Goal: Information Seeking & Learning: Learn about a topic

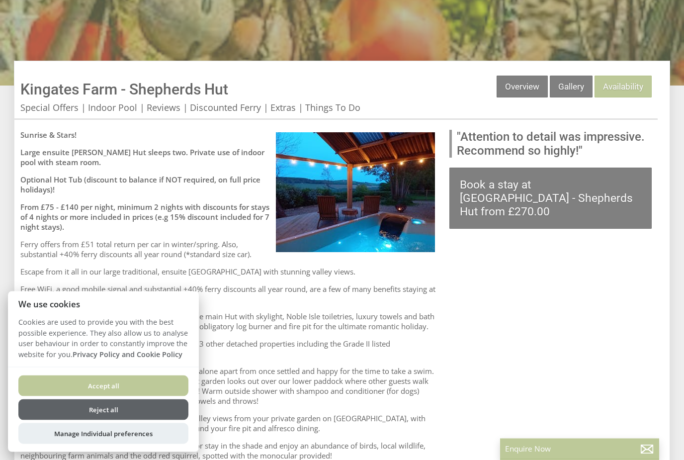
scroll to position [347, 0]
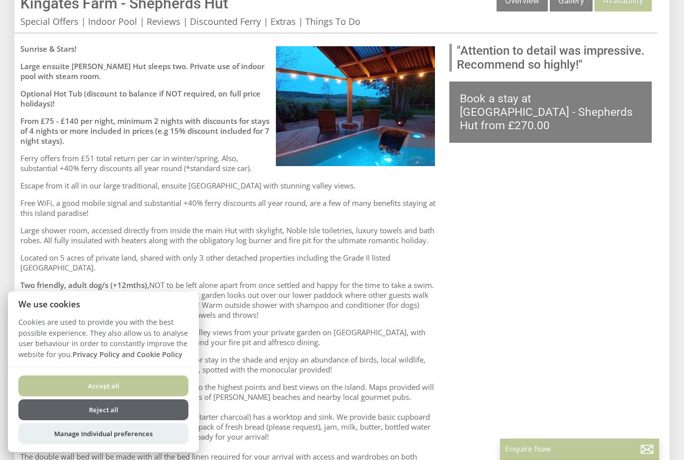
click at [42, 396] on button "Accept all" at bounding box center [103, 386] width 170 height 21
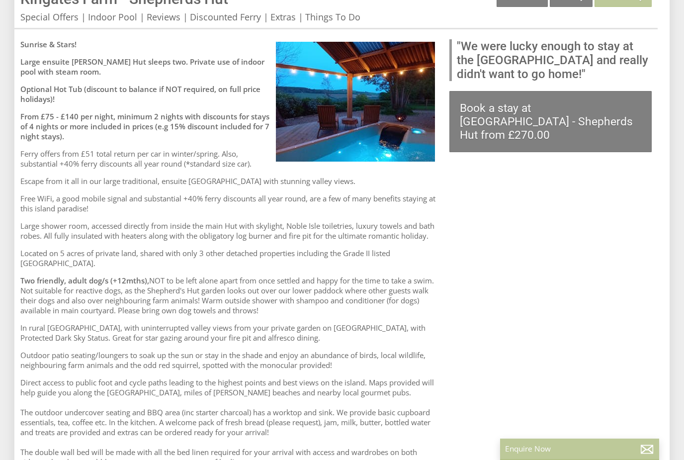
scroll to position [306, 0]
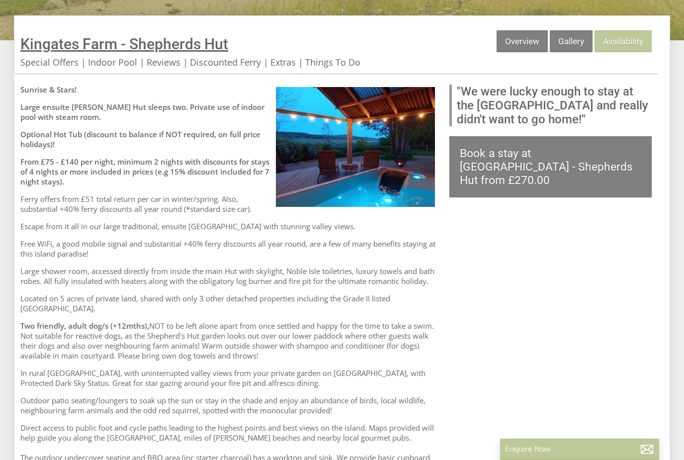
click at [155, 50] on span "Kingates Farm - Shepherds Hut" at bounding box center [124, 43] width 208 height 17
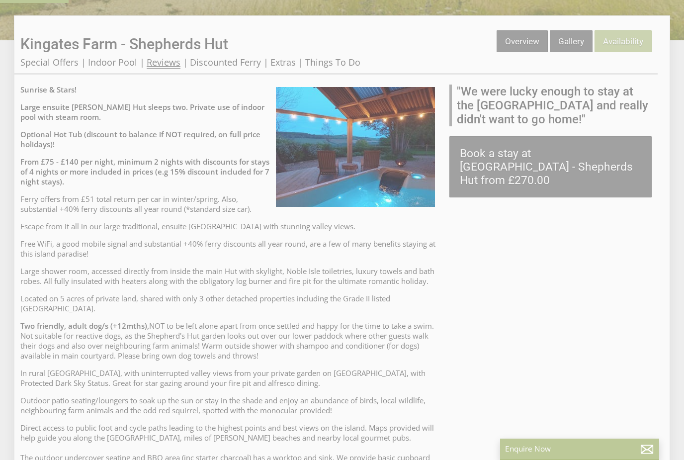
click at [158, 62] on link "Reviews" at bounding box center [164, 62] width 34 height 13
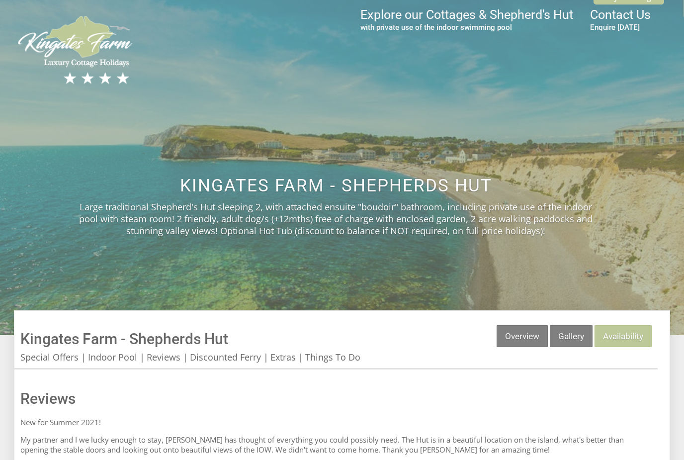
scroll to position [134, 0]
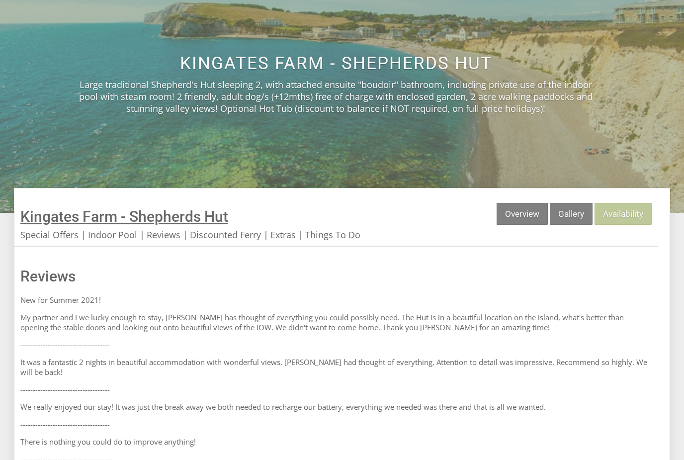
click at [98, 224] on span "Kingates Farm - Shepherds Hut" at bounding box center [124, 216] width 208 height 17
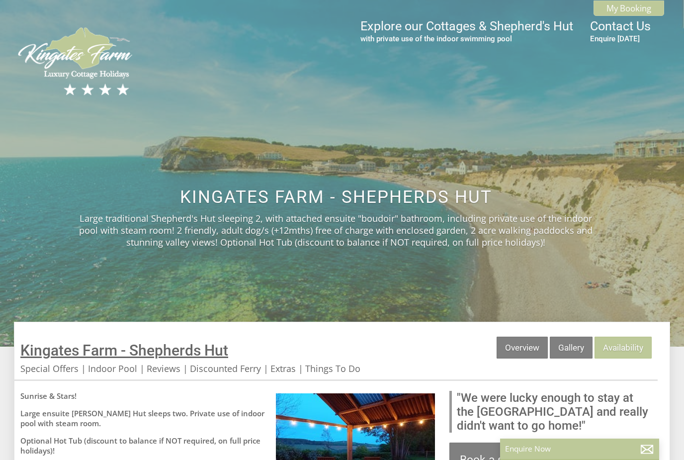
click at [108, 358] on span "Kingates Farm - Shepherds Hut" at bounding box center [124, 350] width 208 height 17
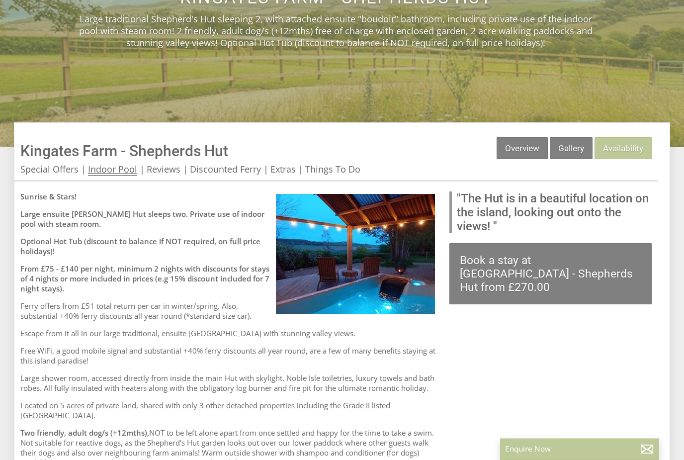
scroll to position [199, 0]
click at [102, 164] on link "Indoor Pool" at bounding box center [112, 169] width 49 height 13
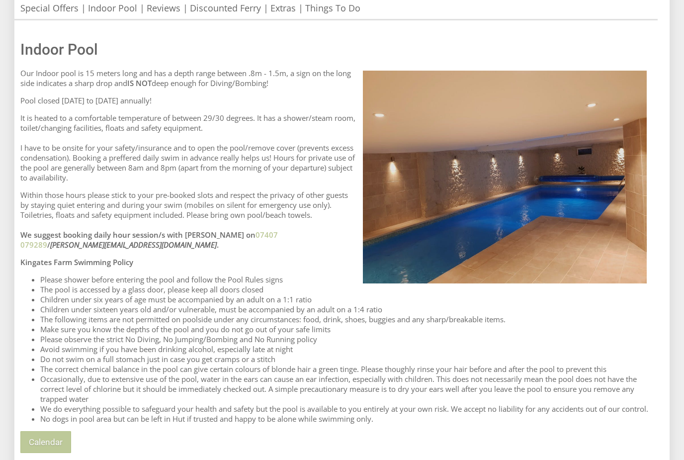
scroll to position [307, 0]
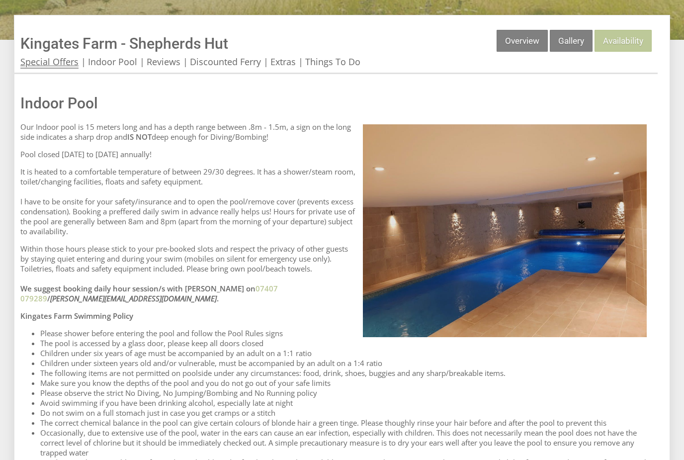
click at [40, 65] on link "Special Offers" at bounding box center [49, 62] width 58 height 13
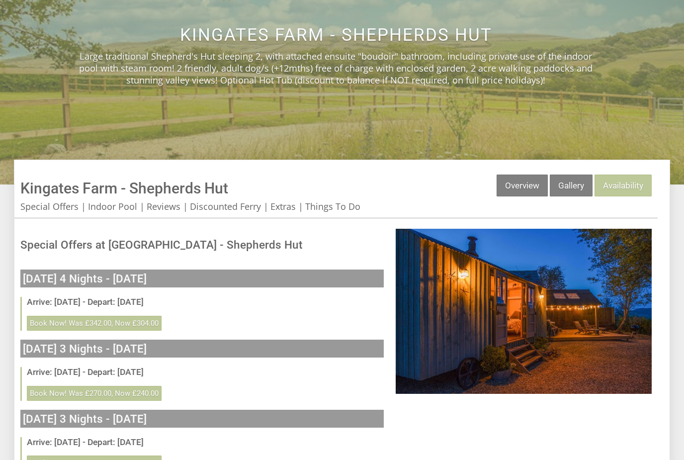
scroll to position [169, 0]
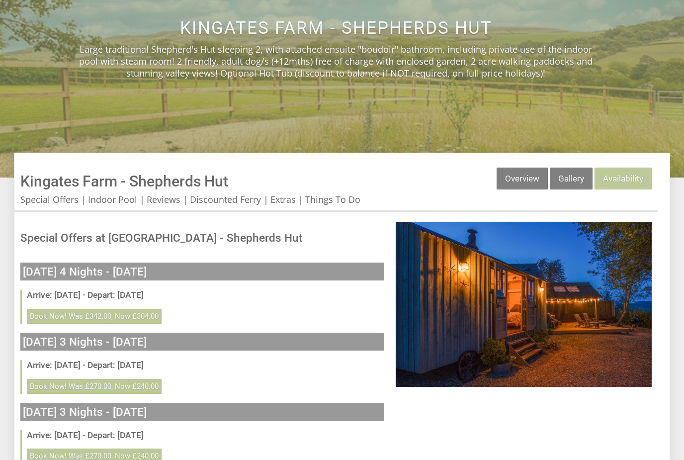
click at [458, 309] on img at bounding box center [524, 304] width 256 height 165
click at [571, 172] on link "Gallery" at bounding box center [571, 179] width 43 height 22
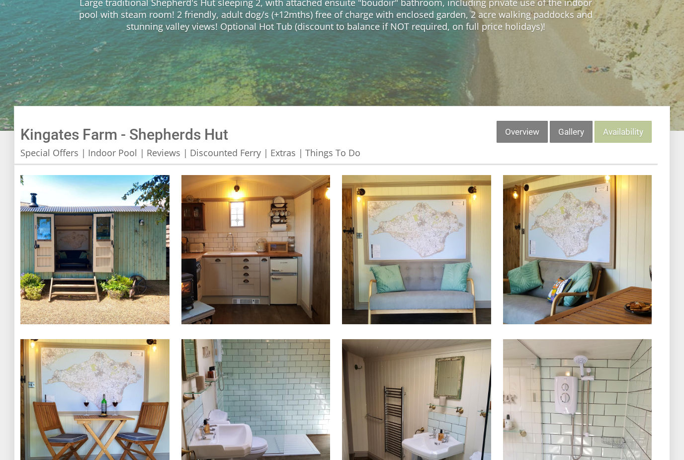
scroll to position [223, 0]
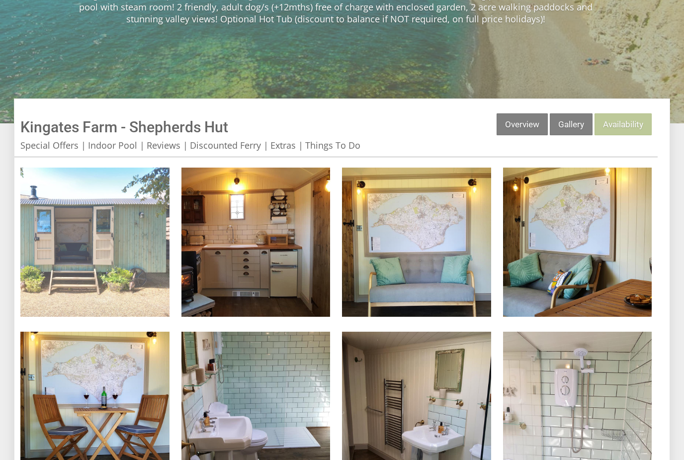
click at [68, 231] on img at bounding box center [94, 242] width 149 height 149
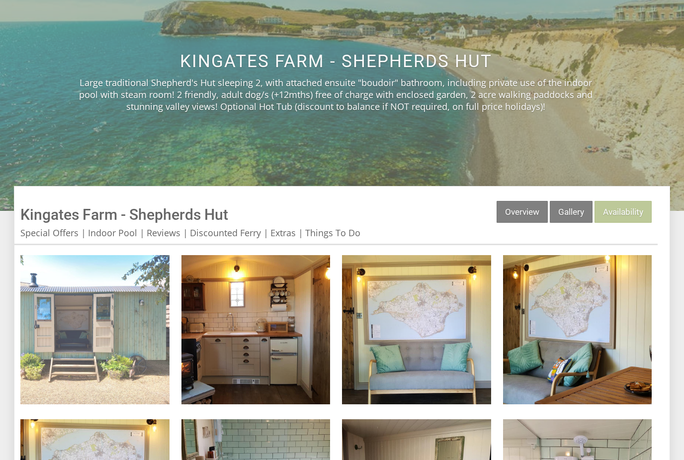
scroll to position [0, 0]
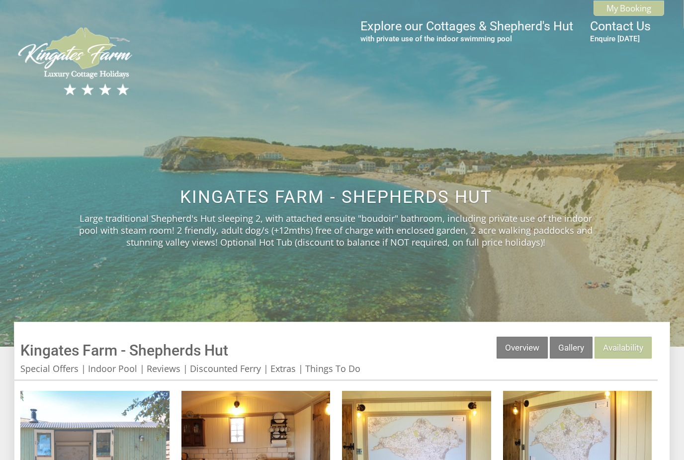
scroll to position [169, 0]
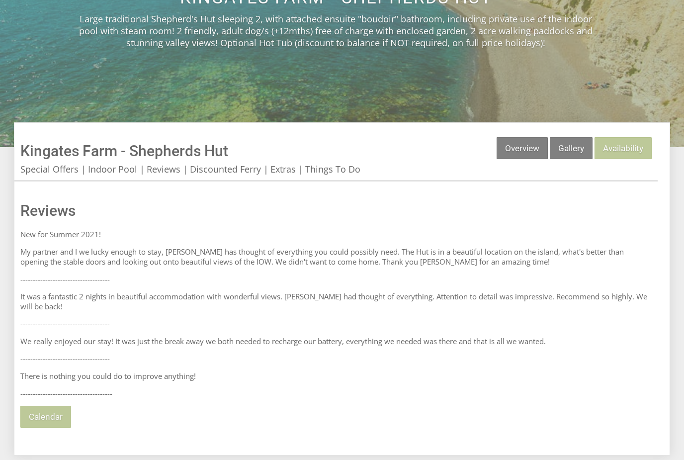
scroll to position [134, 0]
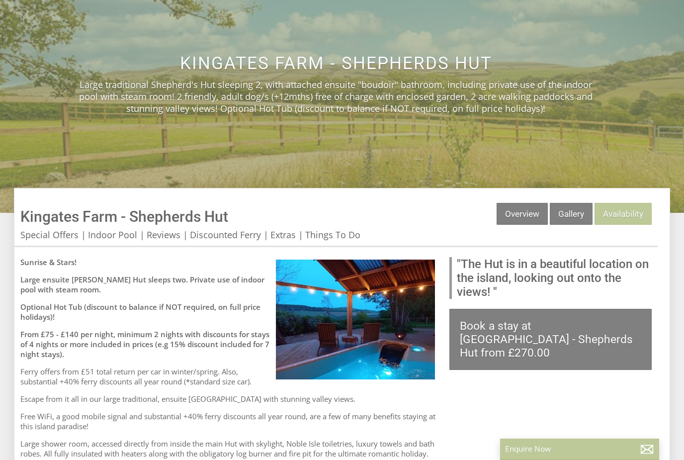
scroll to position [306, 0]
